Goal: Task Accomplishment & Management: Complete application form

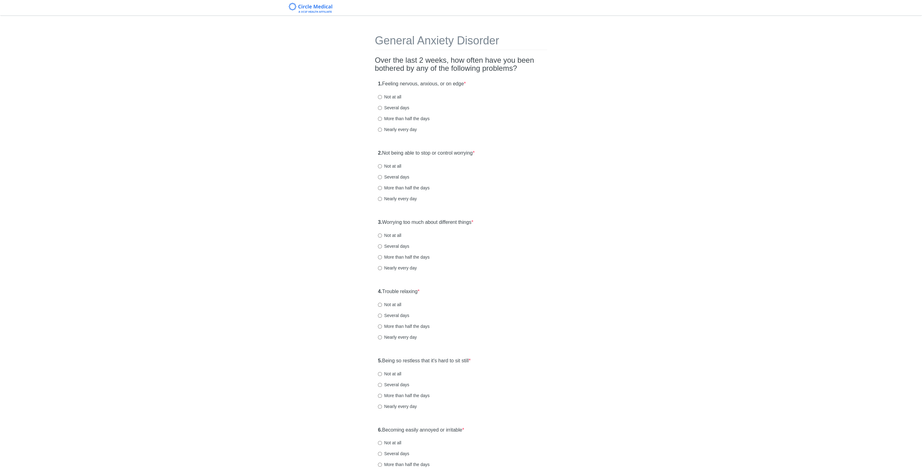
click at [405, 117] on label "More than half the days" at bounding box center [404, 119] width 52 height 6
click at [382, 117] on input "More than half the days" at bounding box center [380, 119] width 4 height 4
radio input "true"
click at [406, 176] on label "Several days" at bounding box center [393, 177] width 31 height 6
click at [382, 176] on input "Several days" at bounding box center [380, 177] width 4 height 4
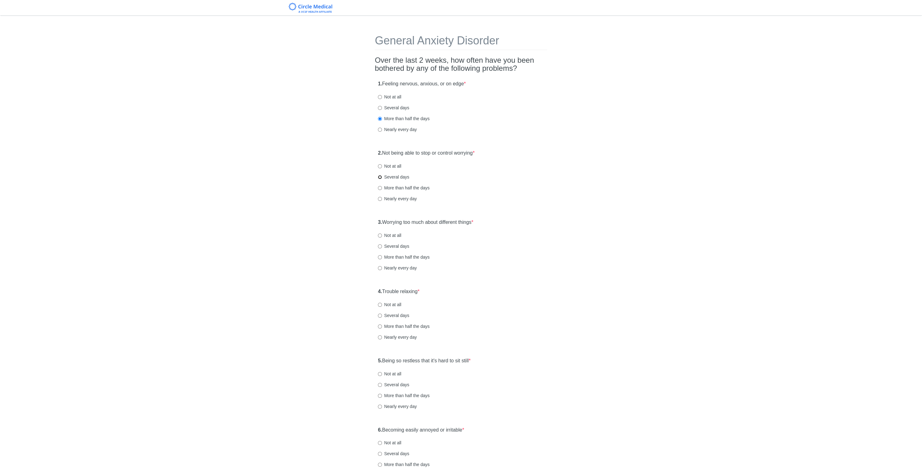
radio input "true"
click at [393, 245] on label "Several days" at bounding box center [393, 246] width 31 height 6
click at [382, 245] on input "Several days" at bounding box center [380, 246] width 4 height 4
radio input "true"
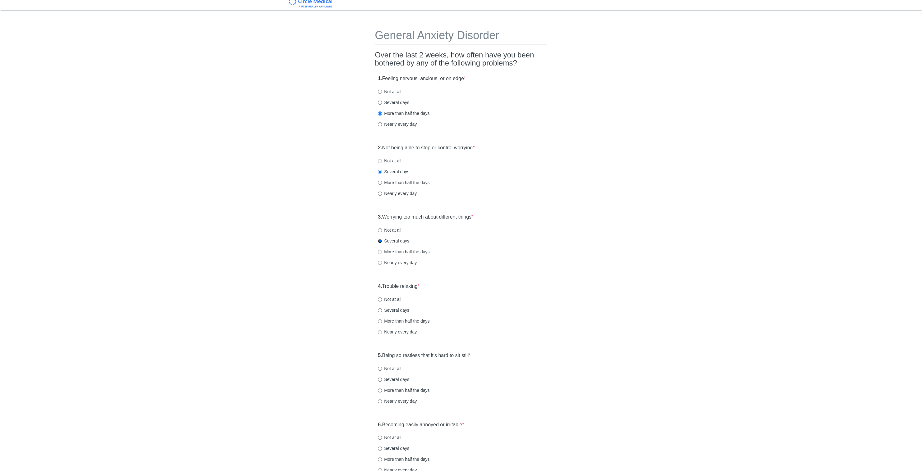
scroll to position [11, 0]
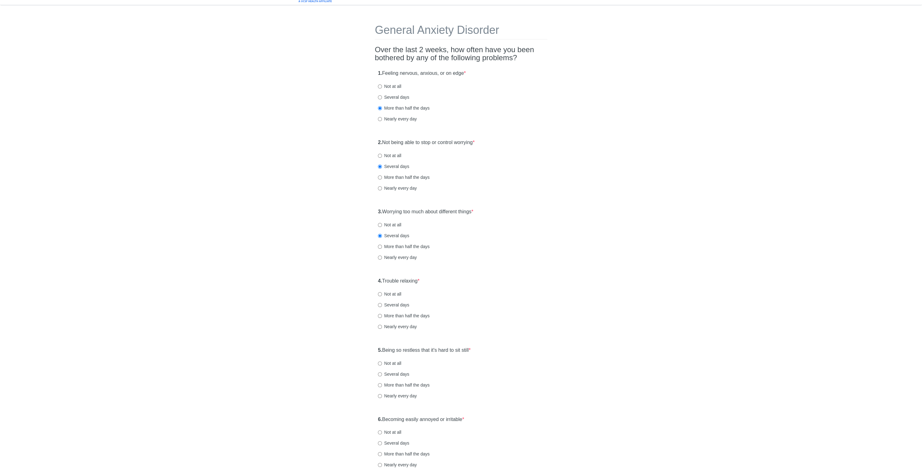
click at [387, 294] on label "Not at all" at bounding box center [389, 294] width 23 height 6
click at [382, 294] on input "Not at all" at bounding box center [380, 294] width 4 height 4
radio input "true"
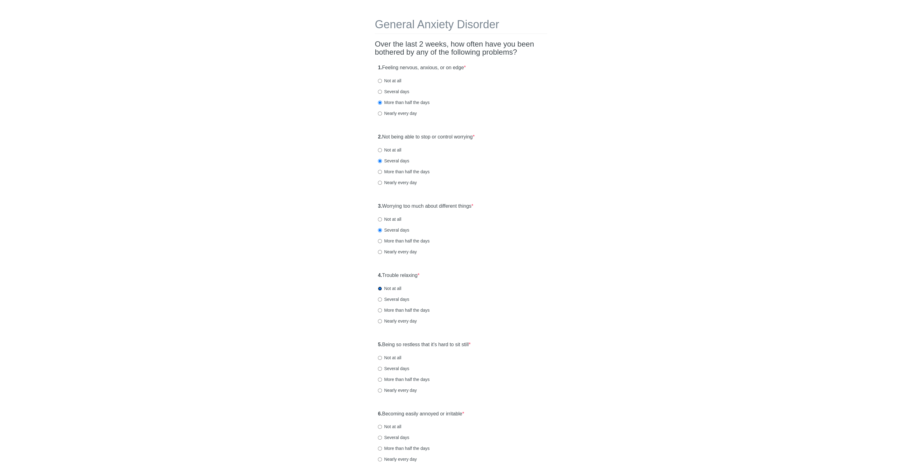
scroll to position [21, 0]
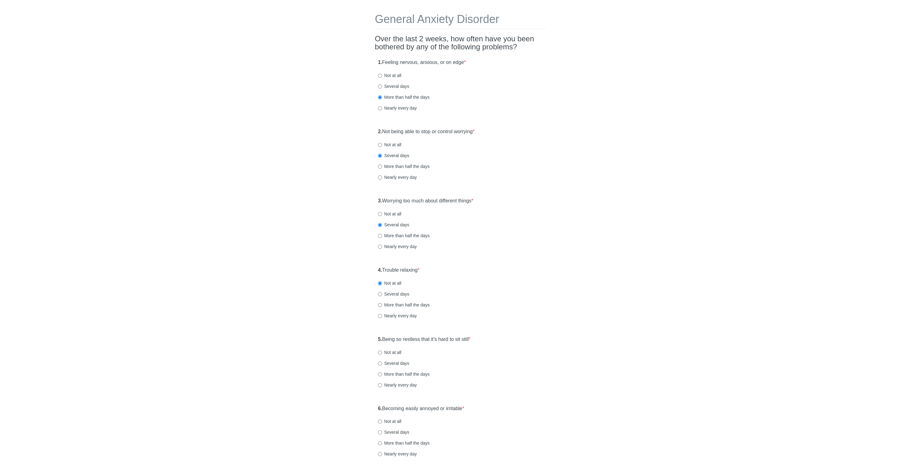
click at [391, 293] on label "Several days" at bounding box center [393, 294] width 31 height 6
click at [382, 293] on input "Several days" at bounding box center [380, 294] width 4 height 4
radio input "true"
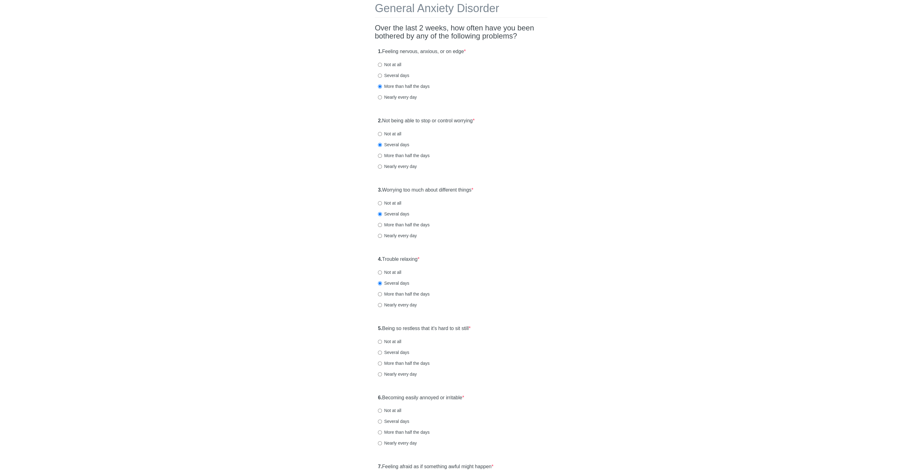
click at [395, 352] on label "Several days" at bounding box center [393, 352] width 31 height 6
click at [382, 352] on input "Several days" at bounding box center [380, 353] width 4 height 4
radio input "true"
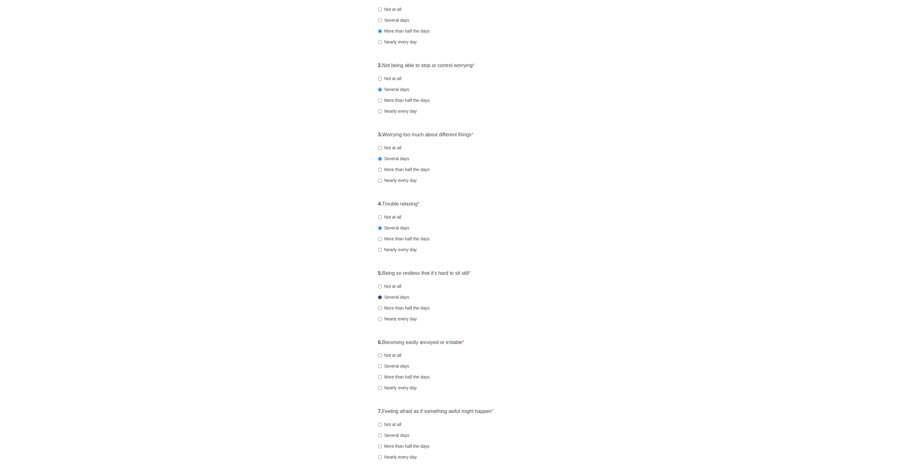
scroll to position [112, 0]
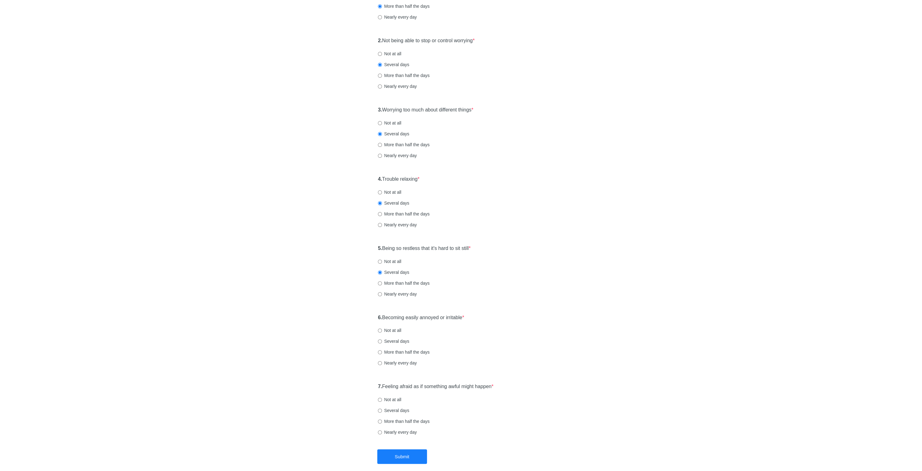
click at [405, 339] on label "Several days" at bounding box center [393, 341] width 31 height 6
click at [382, 340] on input "Several days" at bounding box center [380, 342] width 4 height 4
radio input "true"
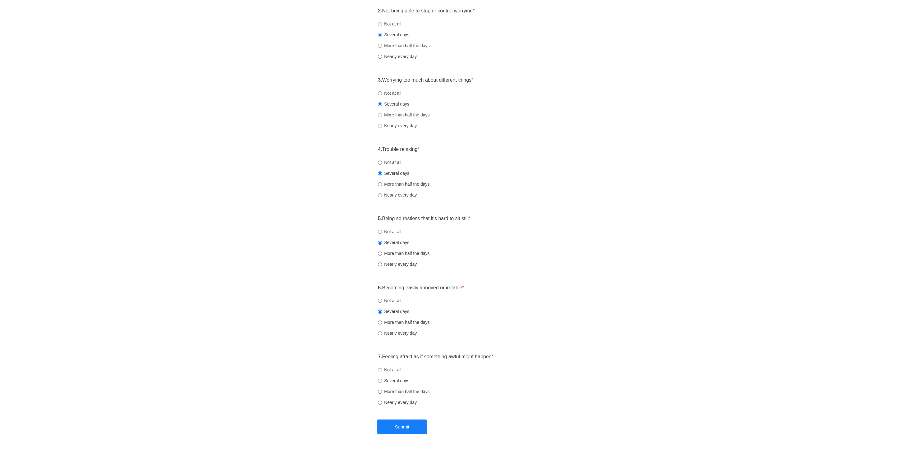
click at [400, 381] on label "Several days" at bounding box center [393, 381] width 31 height 6
click at [382, 381] on input "Several days" at bounding box center [380, 381] width 4 height 4
radio input "true"
click at [413, 428] on button "Submit" at bounding box center [402, 427] width 50 height 15
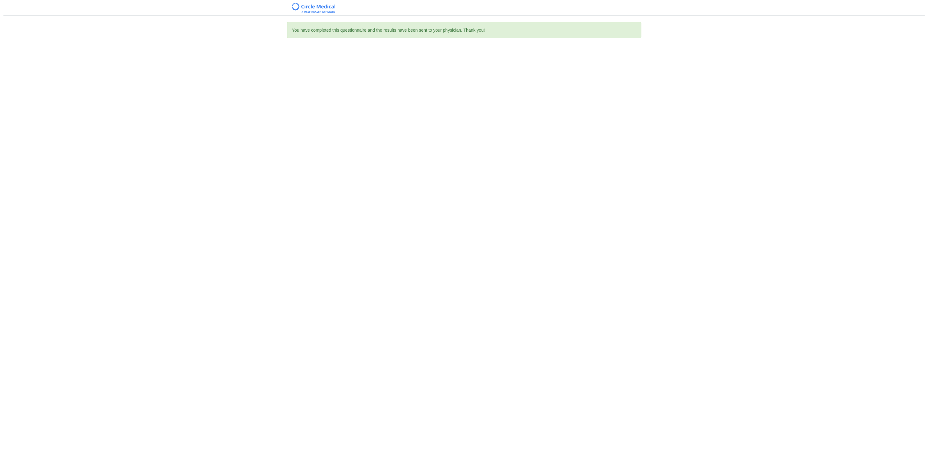
scroll to position [0, 0]
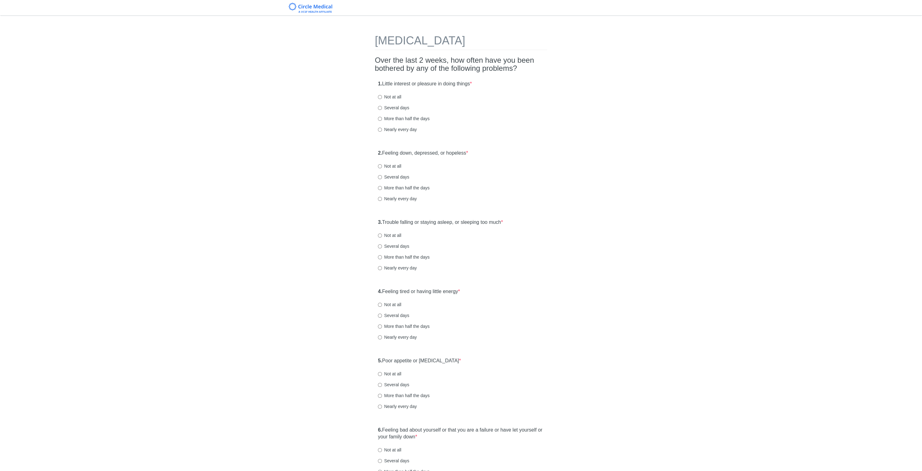
click at [397, 106] on label "Several days" at bounding box center [393, 108] width 31 height 6
click at [382, 106] on input "Several days" at bounding box center [380, 108] width 4 height 4
radio input "true"
click at [395, 93] on div "1. Little interest or pleasure in doing things * Not at all Several days More t…" at bounding box center [461, 109] width 172 height 65
click at [394, 97] on label "Not at all" at bounding box center [389, 97] width 23 height 6
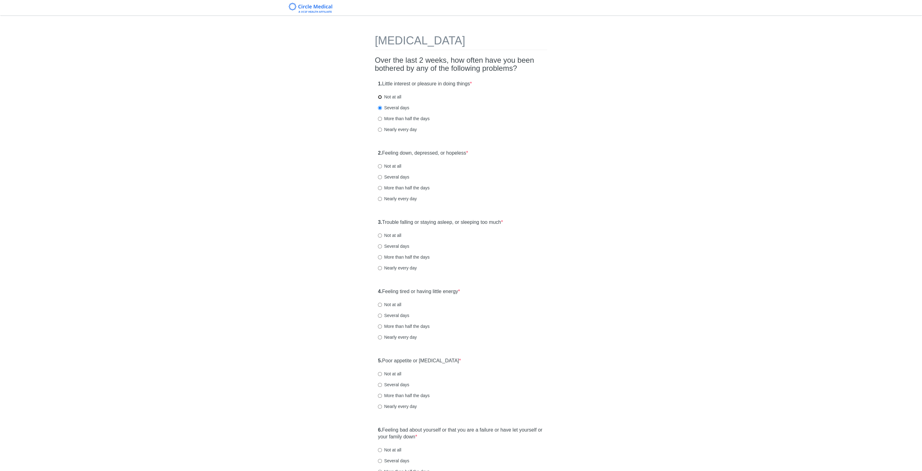
click at [382, 97] on input "Not at all" at bounding box center [380, 97] width 4 height 4
radio input "true"
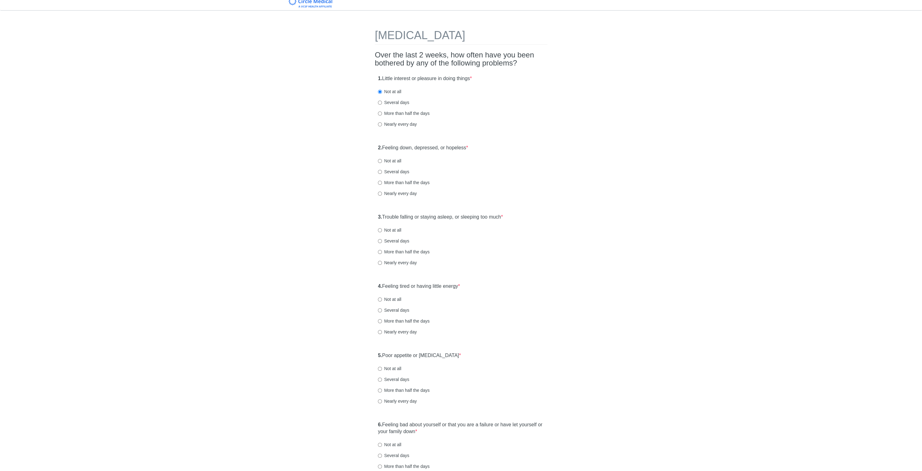
click at [400, 160] on label "Not at all" at bounding box center [389, 161] width 23 height 6
click at [382, 160] on input "Not at all" at bounding box center [380, 161] width 4 height 4
radio input "true"
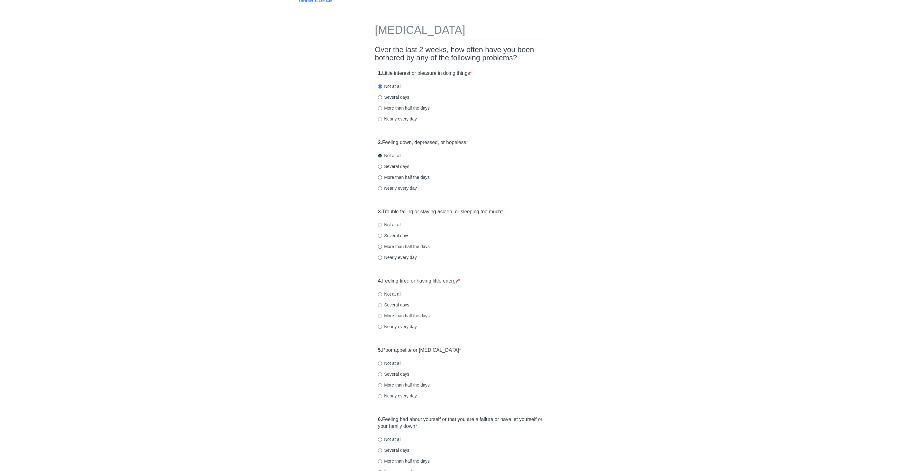
scroll to position [21, 0]
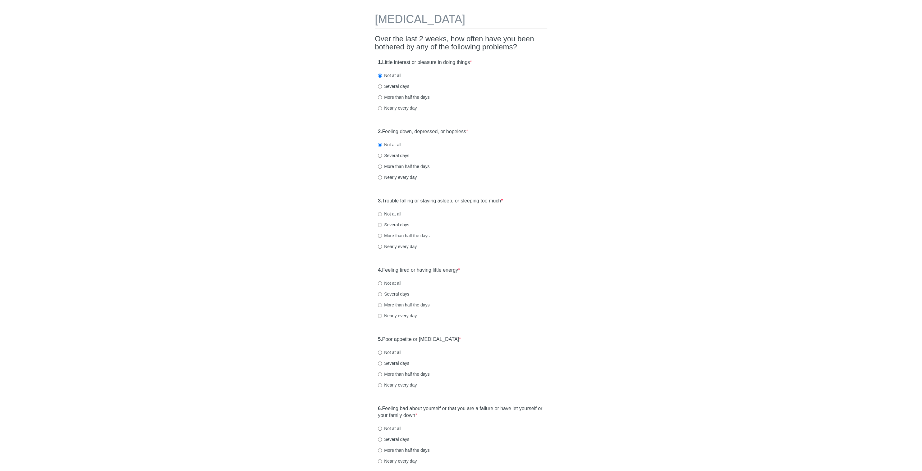
click at [400, 226] on label "Several days" at bounding box center [393, 225] width 31 height 6
click at [382, 226] on input "Several days" at bounding box center [380, 225] width 4 height 4
radio input "true"
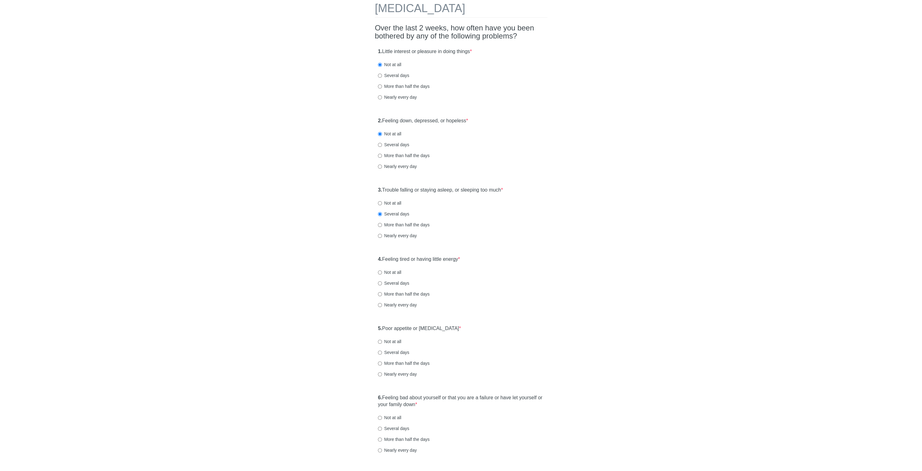
click at [404, 284] on label "Several days" at bounding box center [393, 283] width 31 height 6
click at [382, 284] on input "Several days" at bounding box center [380, 283] width 4 height 4
radio input "true"
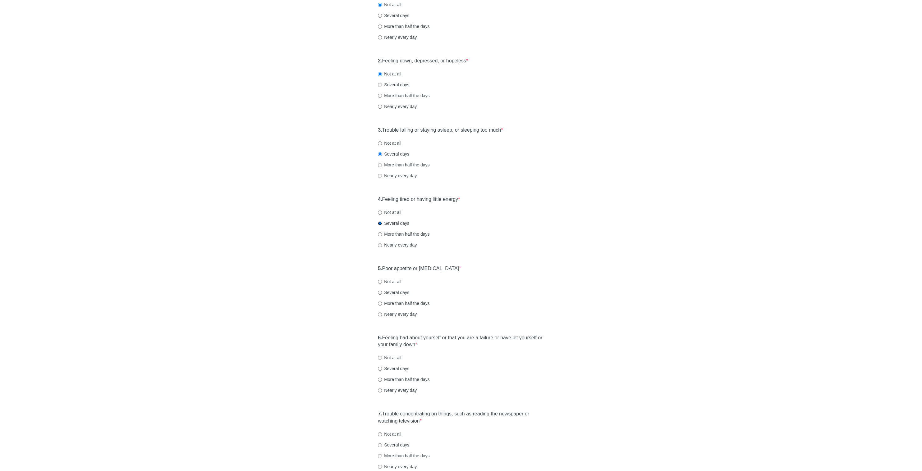
scroll to position [98, 0]
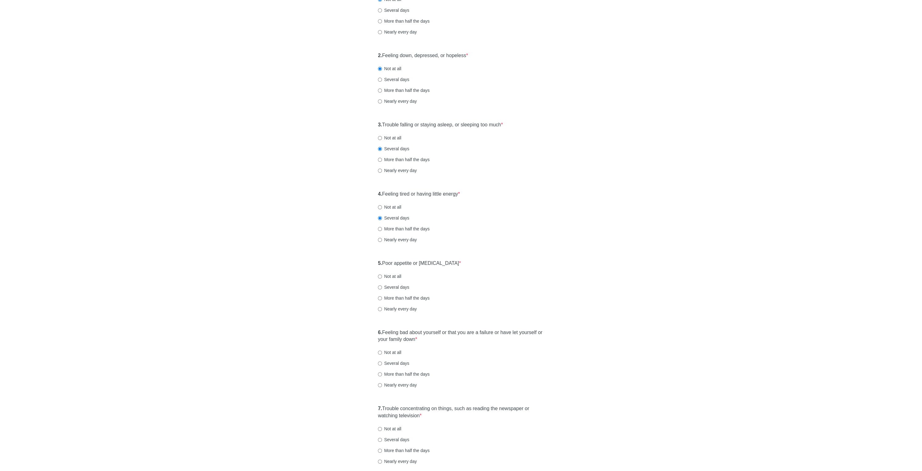
click at [396, 275] on label "Not at all" at bounding box center [389, 276] width 23 height 6
click at [382, 275] on input "Not at all" at bounding box center [380, 277] width 4 height 4
radio input "true"
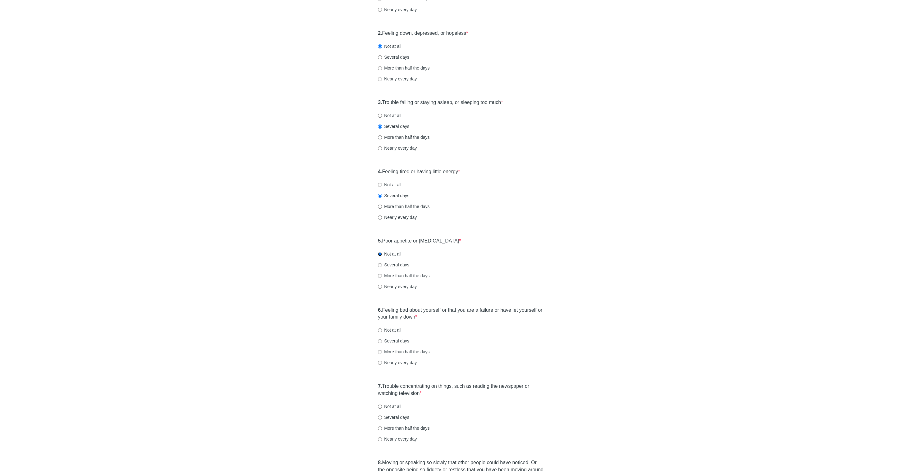
scroll to position [131, 0]
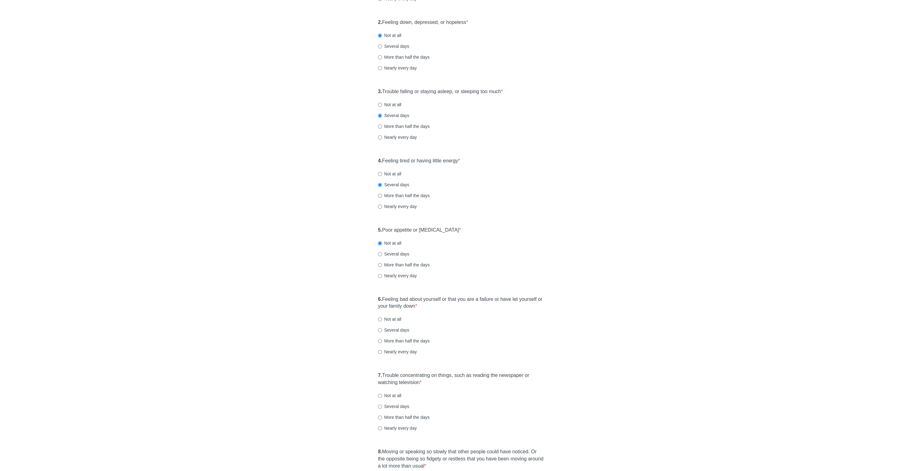
click at [386, 328] on label "Several days" at bounding box center [393, 330] width 31 height 6
click at [382, 328] on input "Several days" at bounding box center [380, 330] width 4 height 4
radio input "true"
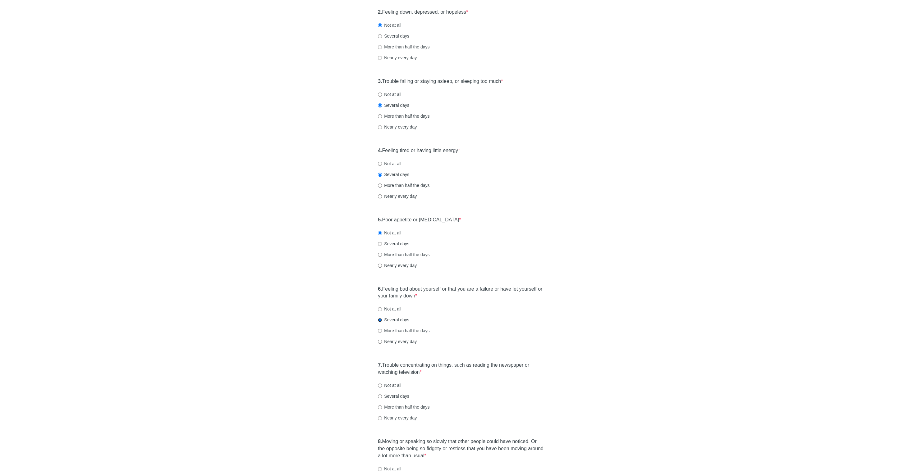
scroll to position [152, 0]
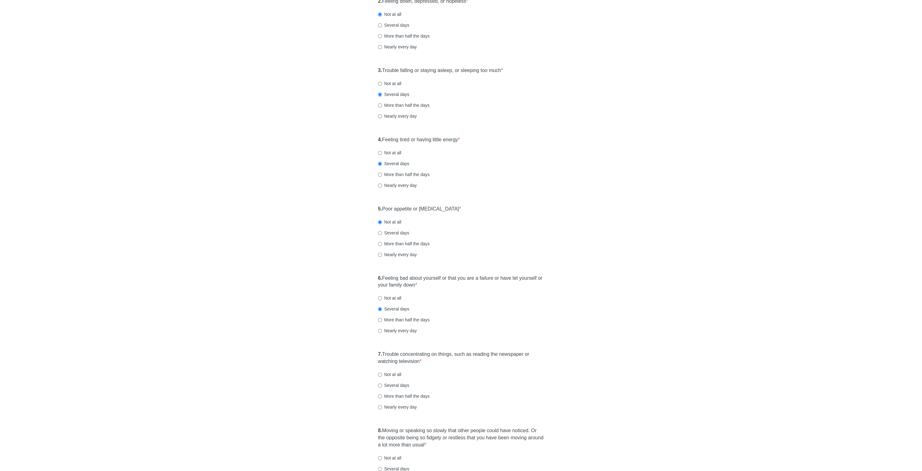
click at [396, 385] on label "Several days" at bounding box center [393, 385] width 31 height 6
click at [382, 385] on input "Several days" at bounding box center [380, 386] width 4 height 4
radio input "true"
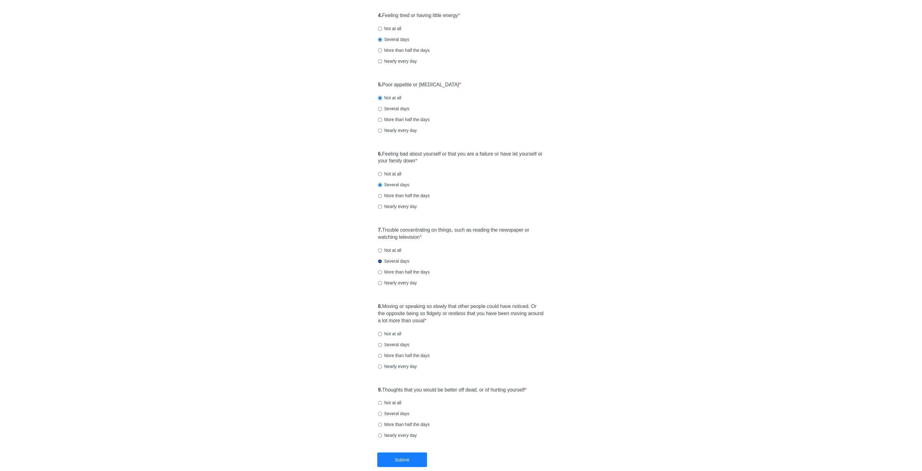
scroll to position [309, 0]
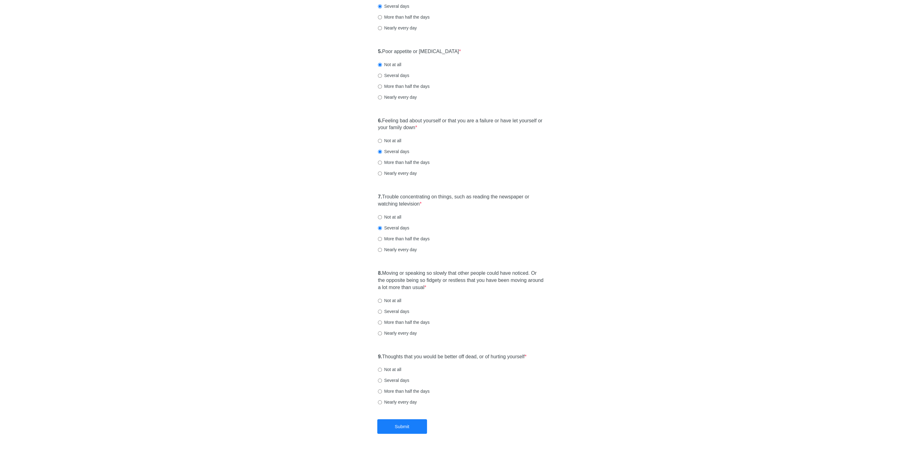
click at [399, 312] on label "Several days" at bounding box center [393, 311] width 31 height 6
click at [382, 312] on input "Several days" at bounding box center [380, 312] width 4 height 4
radio input "true"
click at [386, 368] on label "Not at all" at bounding box center [389, 370] width 23 height 6
click at [382, 368] on input "Not at all" at bounding box center [380, 370] width 4 height 4
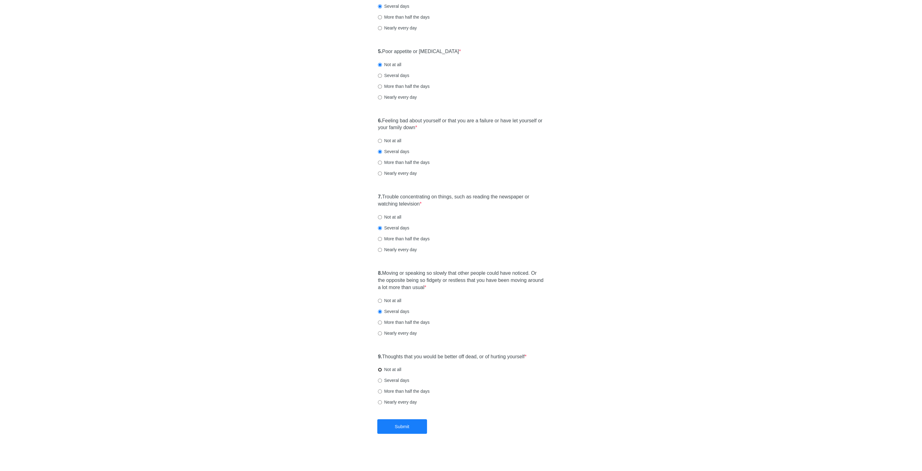
radio input "true"
click at [394, 422] on button "Submit" at bounding box center [402, 426] width 50 height 15
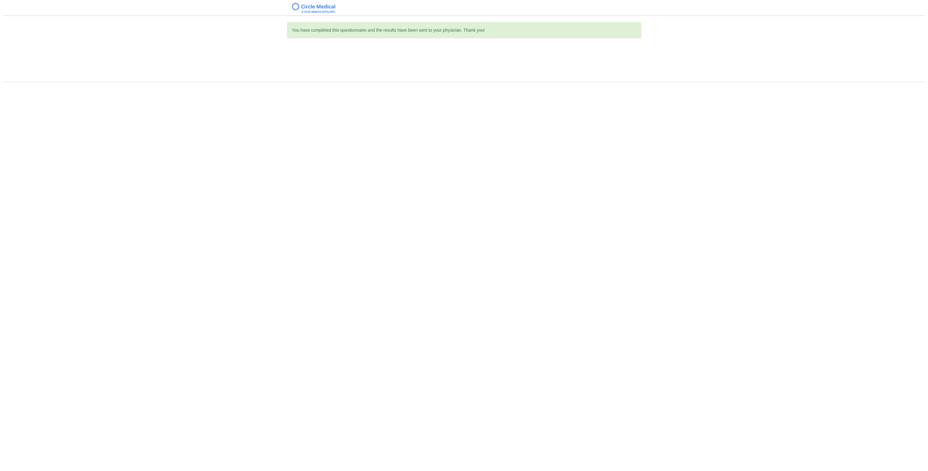
scroll to position [0, 0]
